Goal: Check status: Check status

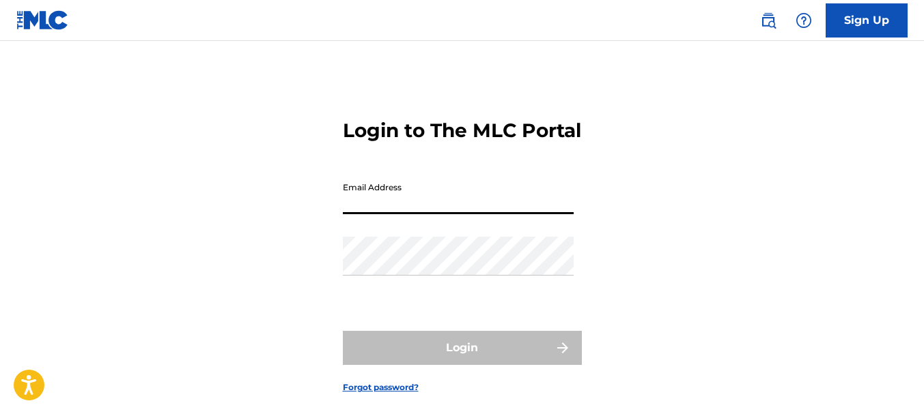
type input "[EMAIL_ADDRESS][DOMAIN_NAME]"
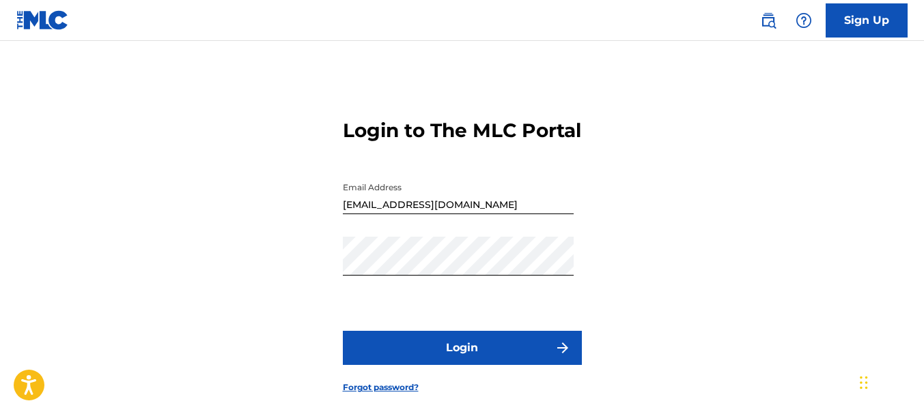
click at [438, 365] on button "Login" at bounding box center [462, 348] width 239 height 34
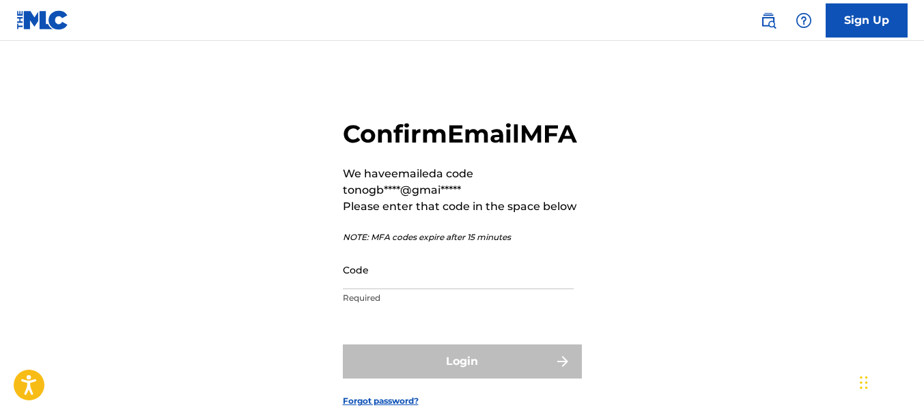
click at [506, 289] on input "Code" at bounding box center [458, 270] width 231 height 39
paste input "655343"
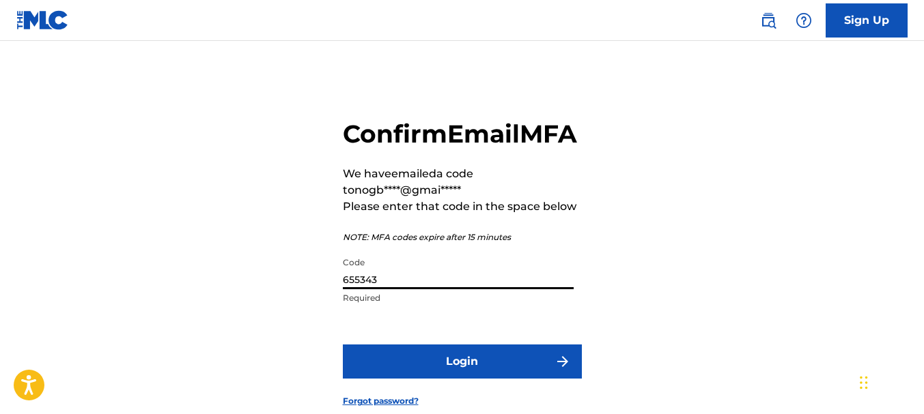
type input "655343"
click at [510, 379] on button "Login" at bounding box center [462, 362] width 239 height 34
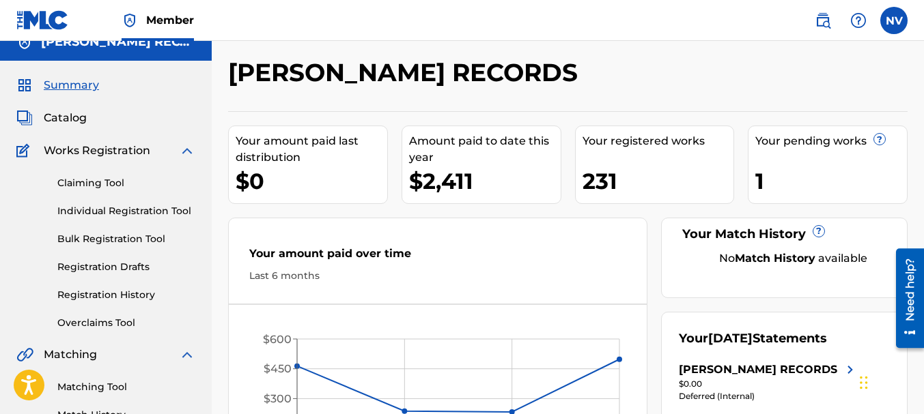
scroll to position [11, 0]
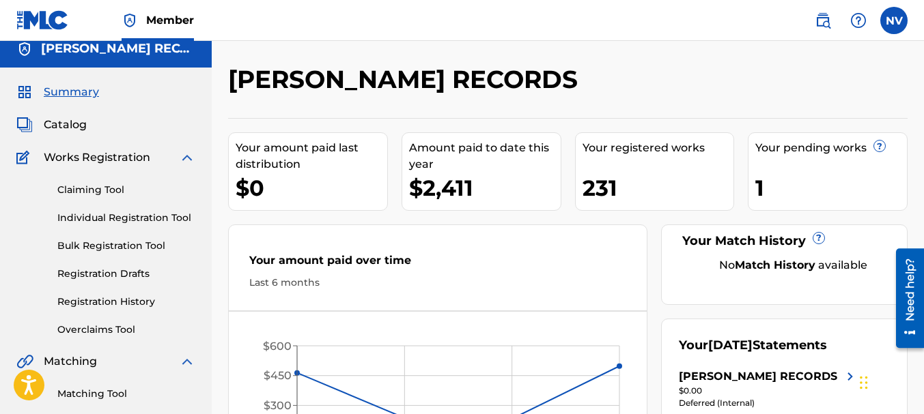
click at [57, 127] on span "Catalog" at bounding box center [65, 125] width 43 height 16
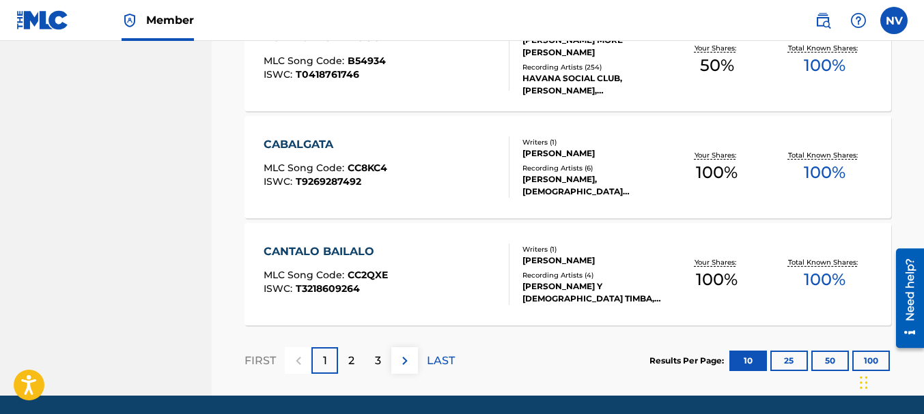
scroll to position [1182, 0]
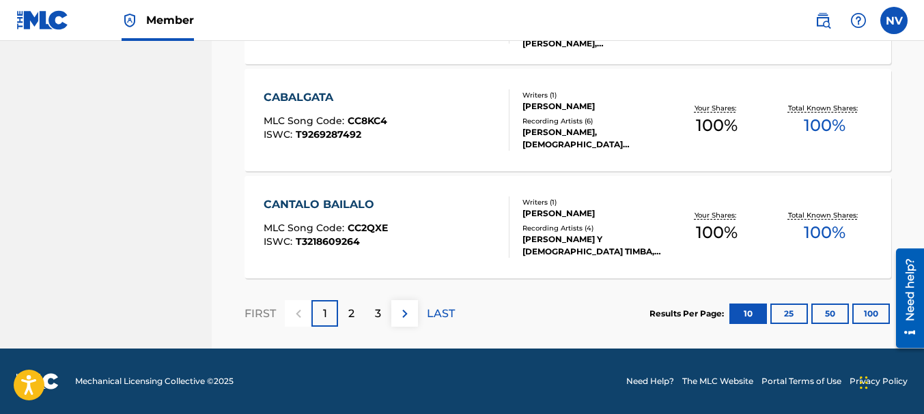
click at [873, 315] on button "100" at bounding box center [871, 314] width 38 height 20
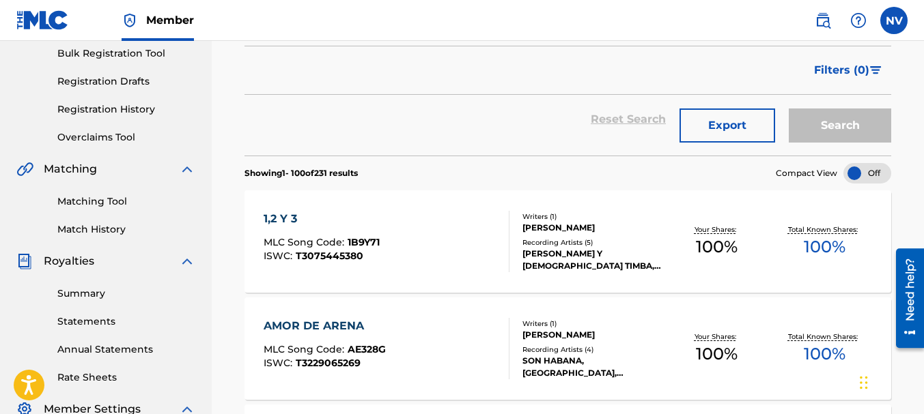
scroll to position [0, 0]
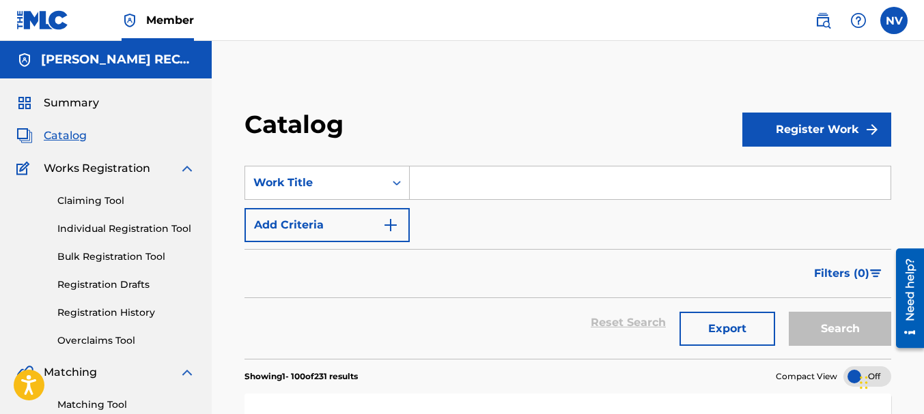
click at [79, 315] on link "Registration History" at bounding box center [126, 313] width 138 height 14
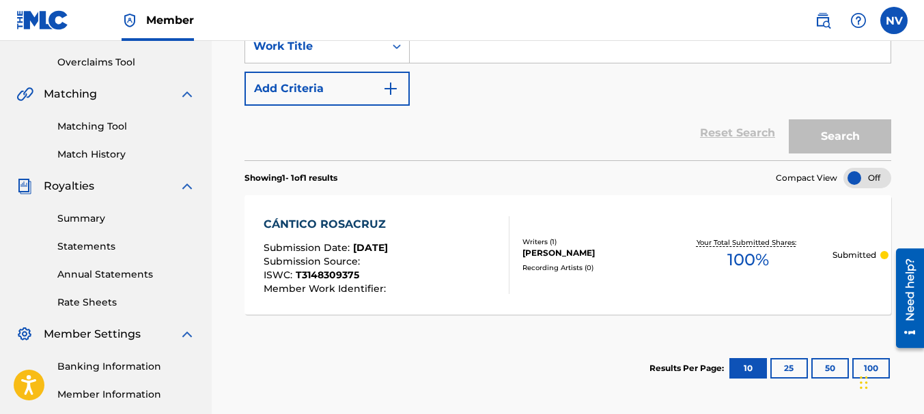
scroll to position [150, 0]
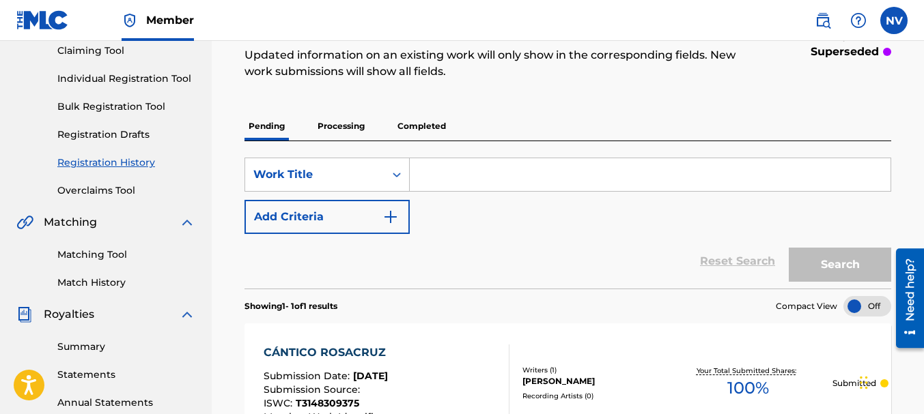
click at [333, 122] on p "Processing" at bounding box center [340, 126] width 55 height 29
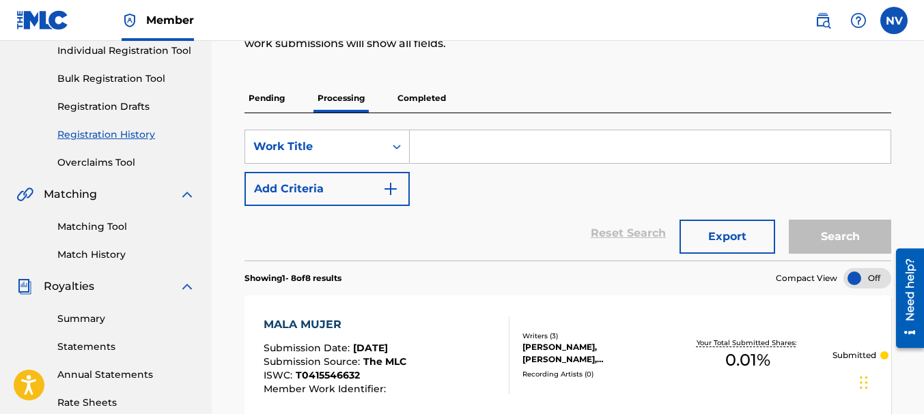
scroll to position [141, 0]
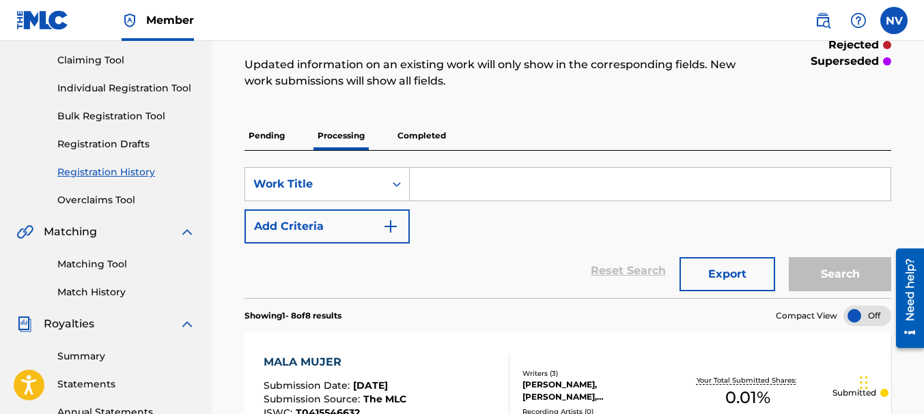
click at [412, 144] on p "Completed" at bounding box center [421, 136] width 57 height 29
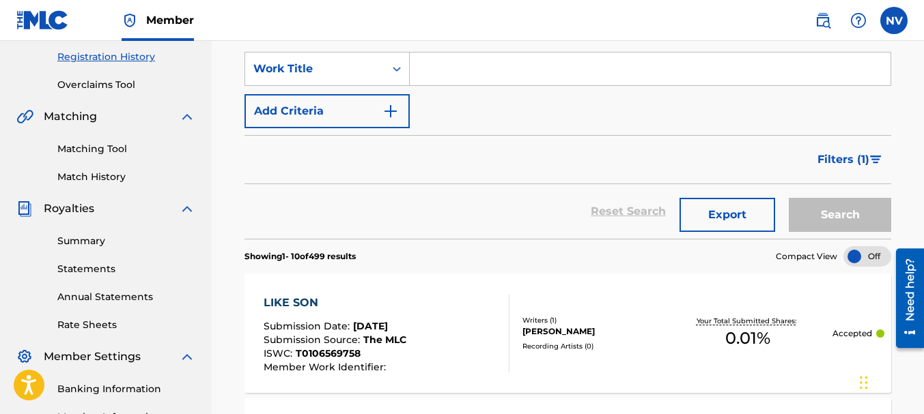
scroll to position [259, 0]
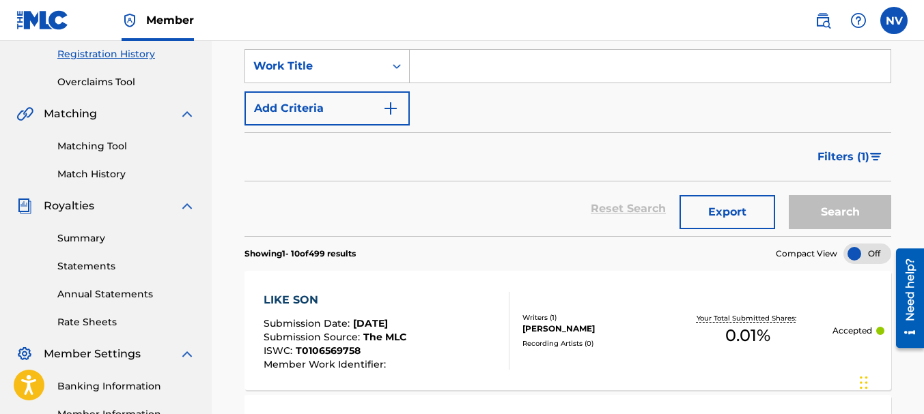
click at [82, 239] on link "Summary" at bounding box center [126, 238] width 138 height 14
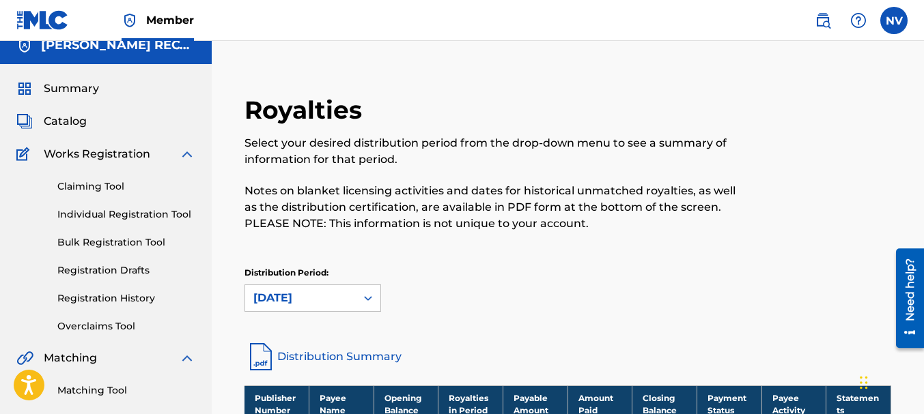
scroll to position [12, 0]
